Goal: Information Seeking & Learning: Find specific page/section

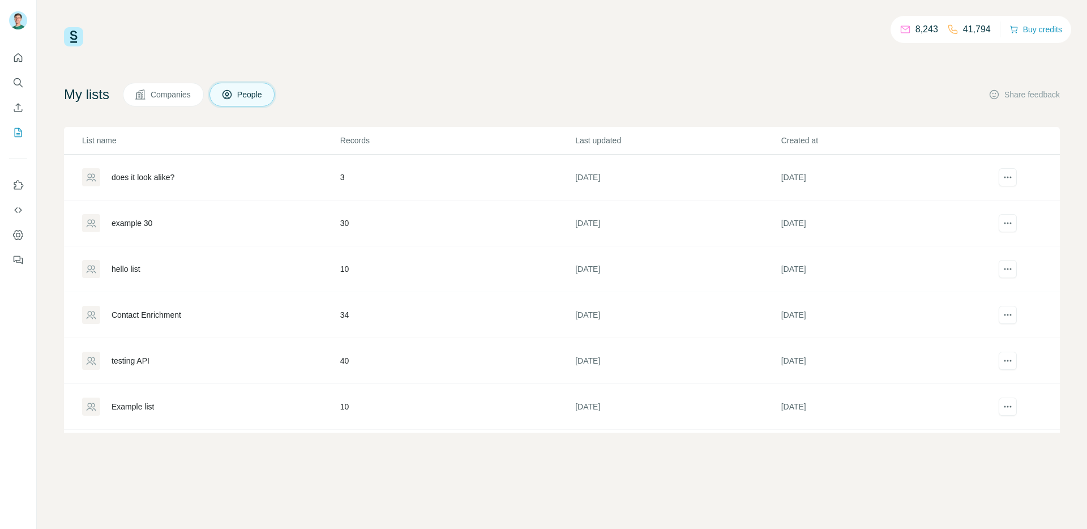
click at [172, 180] on div "does it look alike?" at bounding box center [143, 177] width 63 height 11
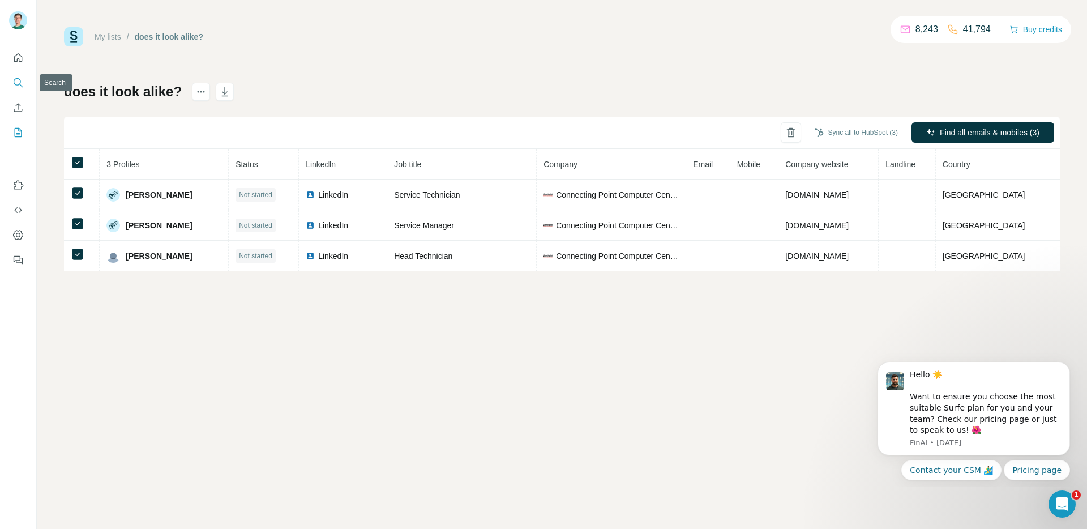
click at [15, 85] on icon "Search" at bounding box center [17, 82] width 11 height 11
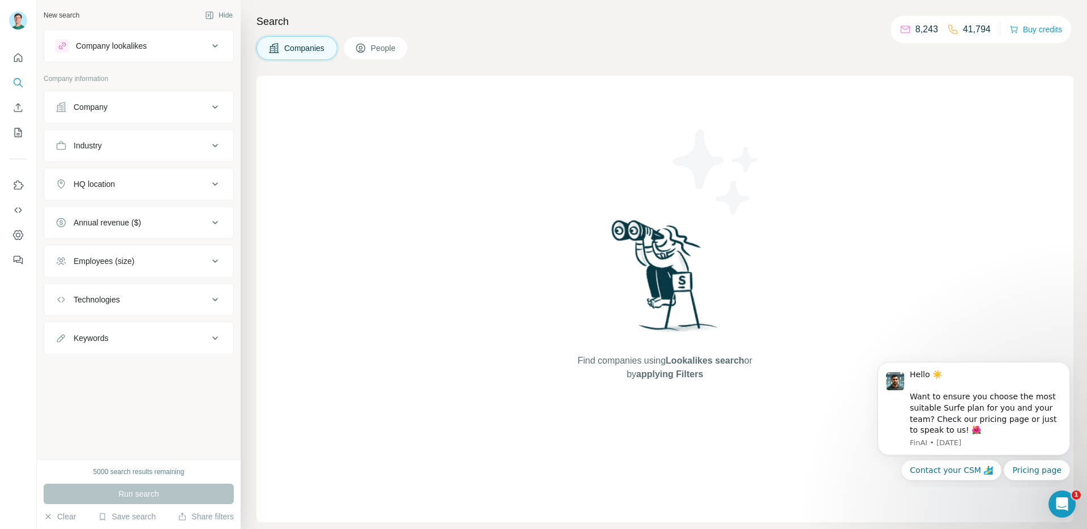
click at [387, 46] on span "People" at bounding box center [384, 47] width 26 height 11
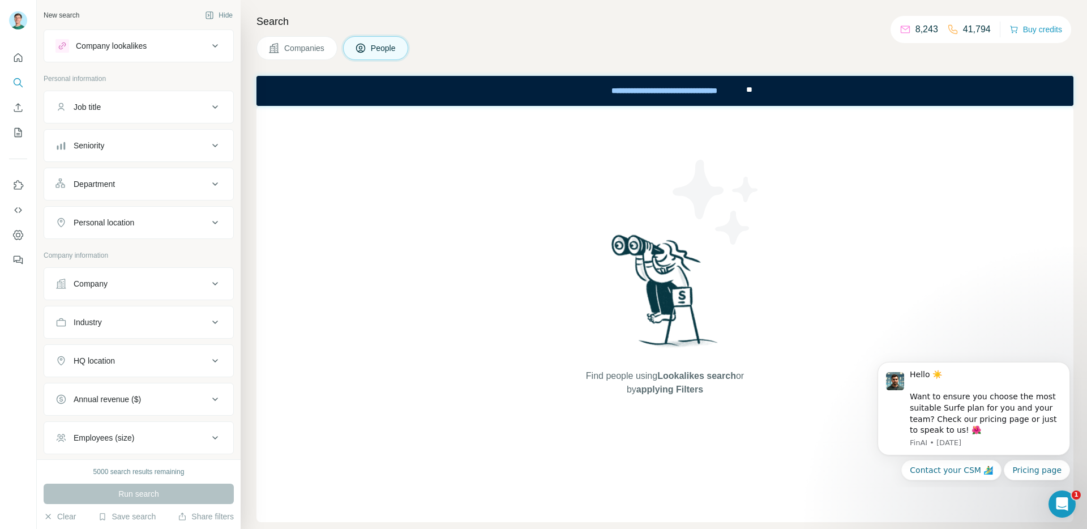
click at [166, 109] on div "Job title" at bounding box center [132, 106] width 153 height 11
click at [144, 140] on input "text" at bounding box center [128, 135] width 144 height 20
type input "**********"
click at [138, 353] on div "Industry" at bounding box center [132, 356] width 153 height 11
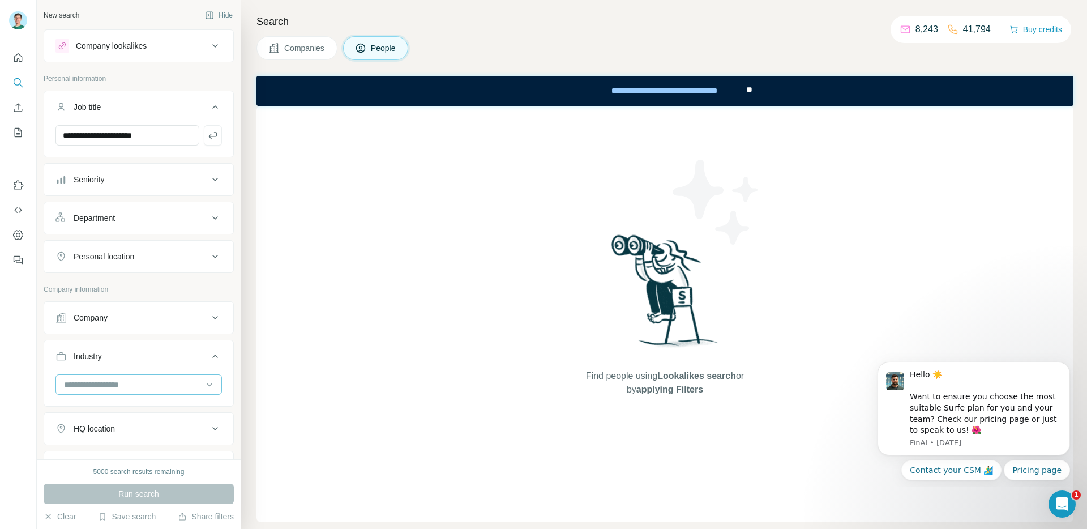
click at [132, 387] on input at bounding box center [133, 384] width 140 height 12
click at [132, 404] on div "3D Printing" at bounding box center [138, 409] width 147 height 11
drag, startPoint x: 132, startPoint y: 513, endPoint x: 170, endPoint y: 496, distance: 41.8
click at [170, 496] on div "5000 search results remaining Run search Clear Save search Share filters" at bounding box center [139, 494] width 204 height 70
click at [170, 496] on button "Run search" at bounding box center [139, 494] width 190 height 20
